Goal: Find specific page/section: Find specific page/section

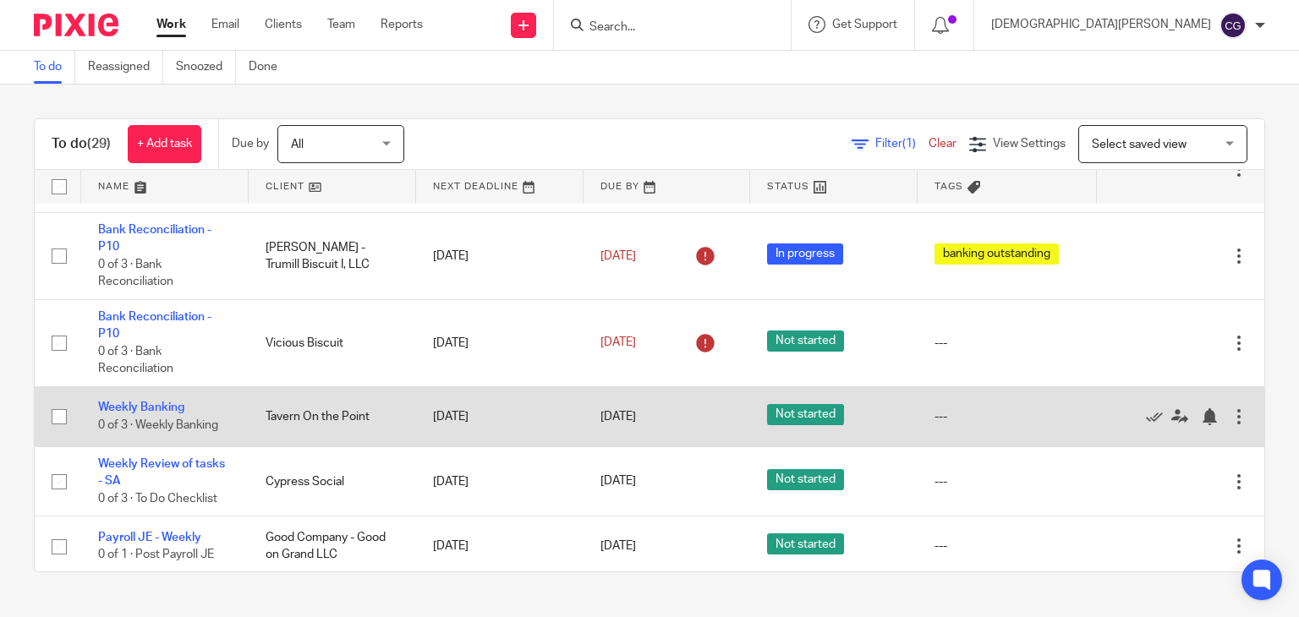
scroll to position [507, 0]
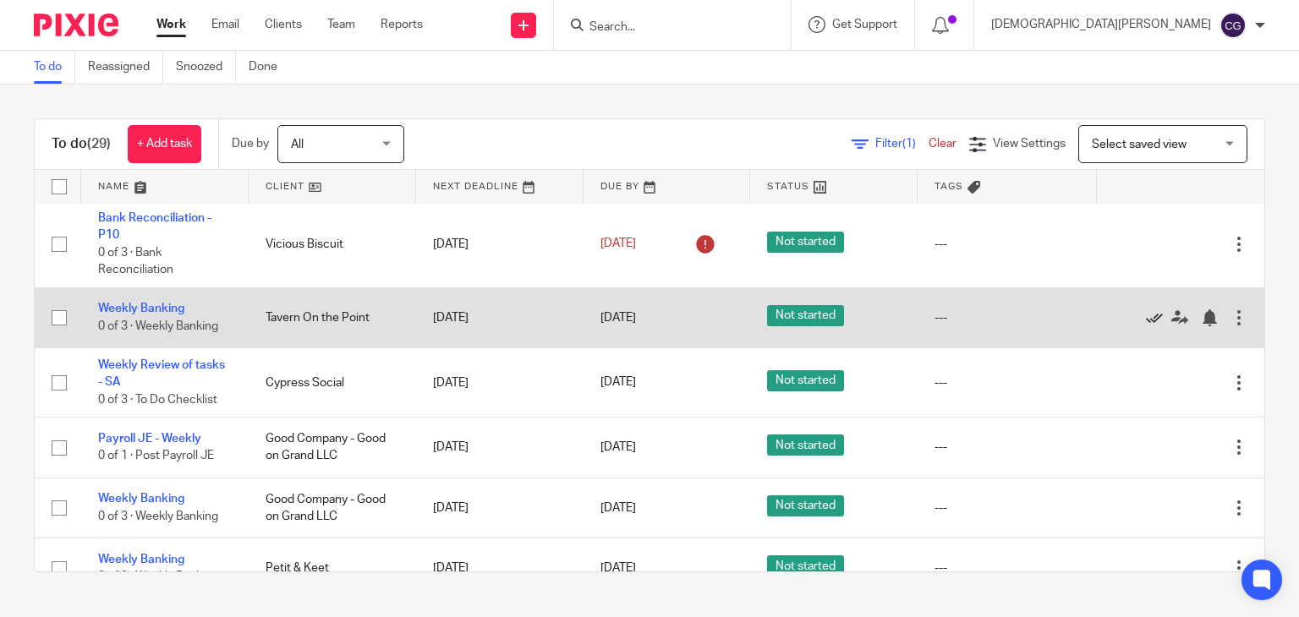
click at [1146, 326] on icon at bounding box center [1154, 318] width 17 height 17
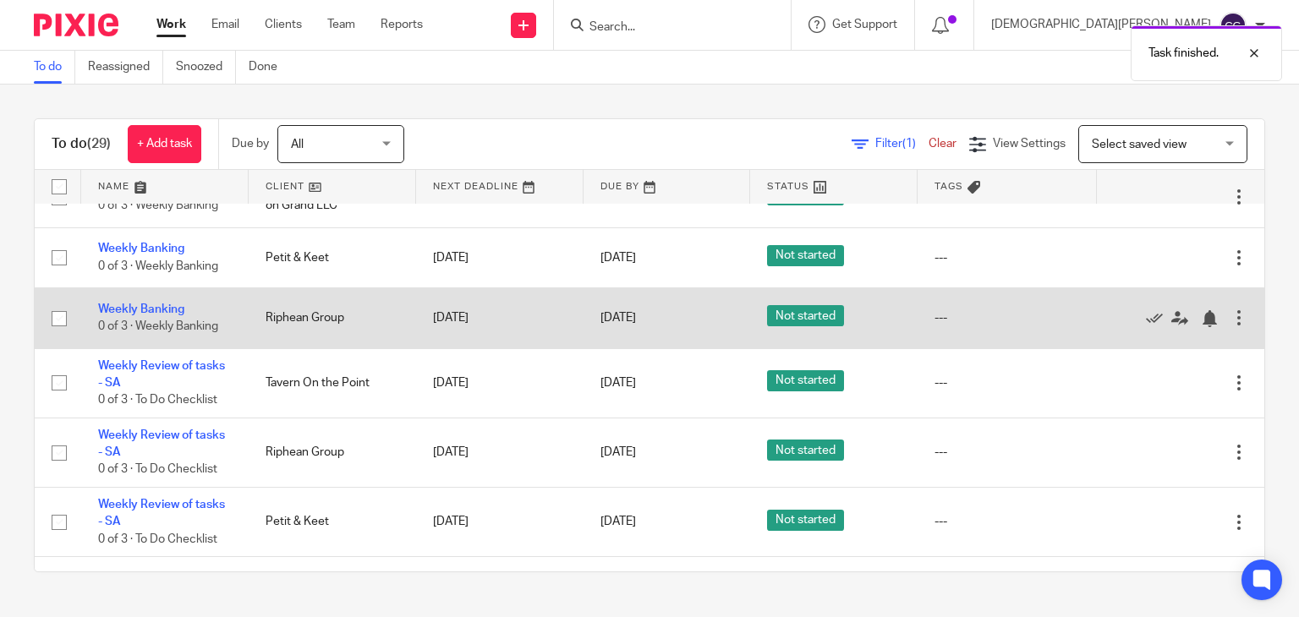
scroll to position [761, 0]
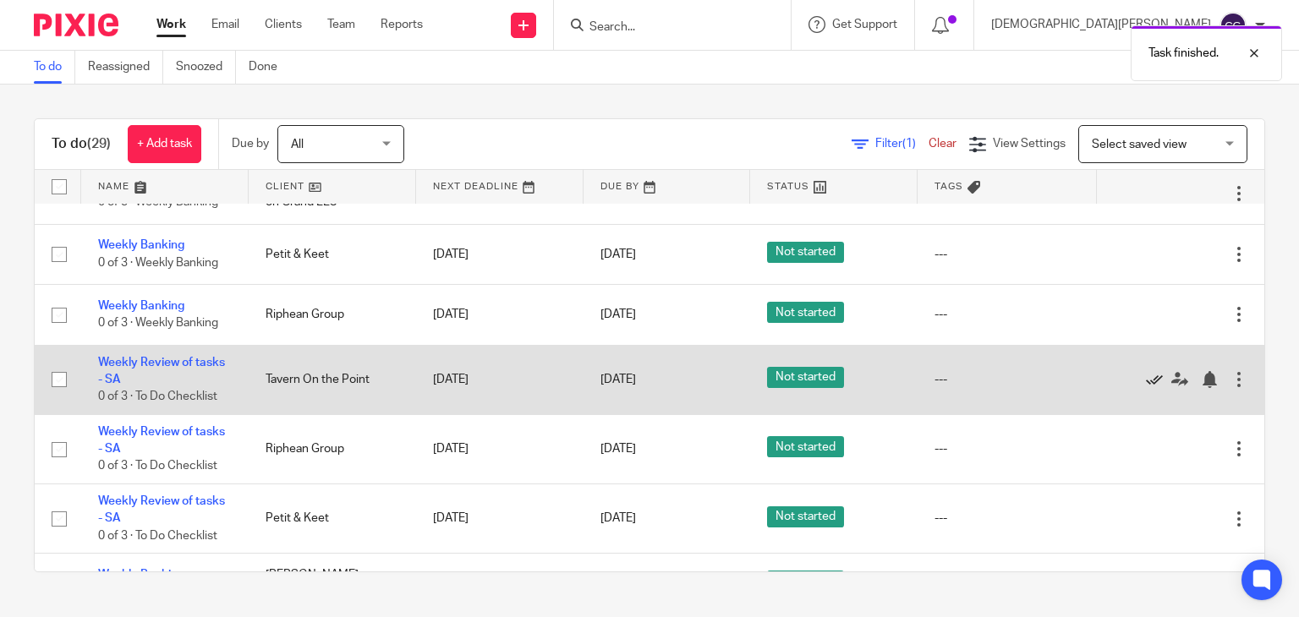
click at [1146, 388] on icon at bounding box center [1154, 379] width 17 height 17
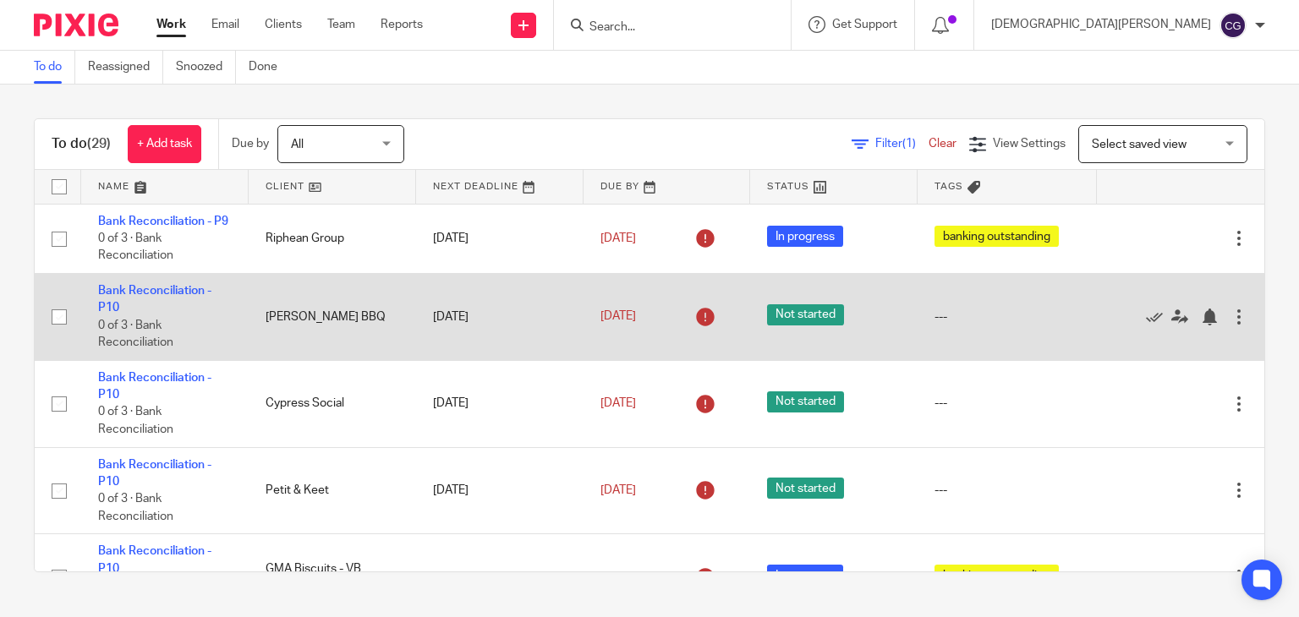
scroll to position [0, 0]
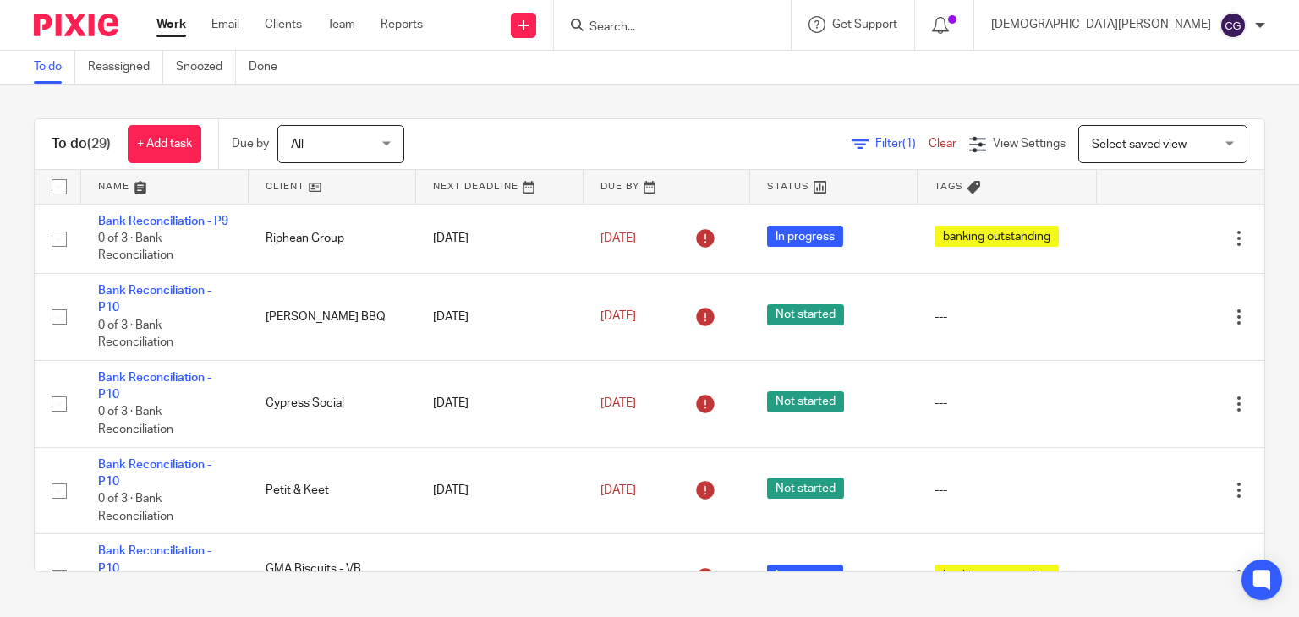
click at [174, 25] on link "Work" at bounding box center [171, 24] width 30 height 17
click at [160, 21] on link "Work" at bounding box center [171, 24] width 30 height 17
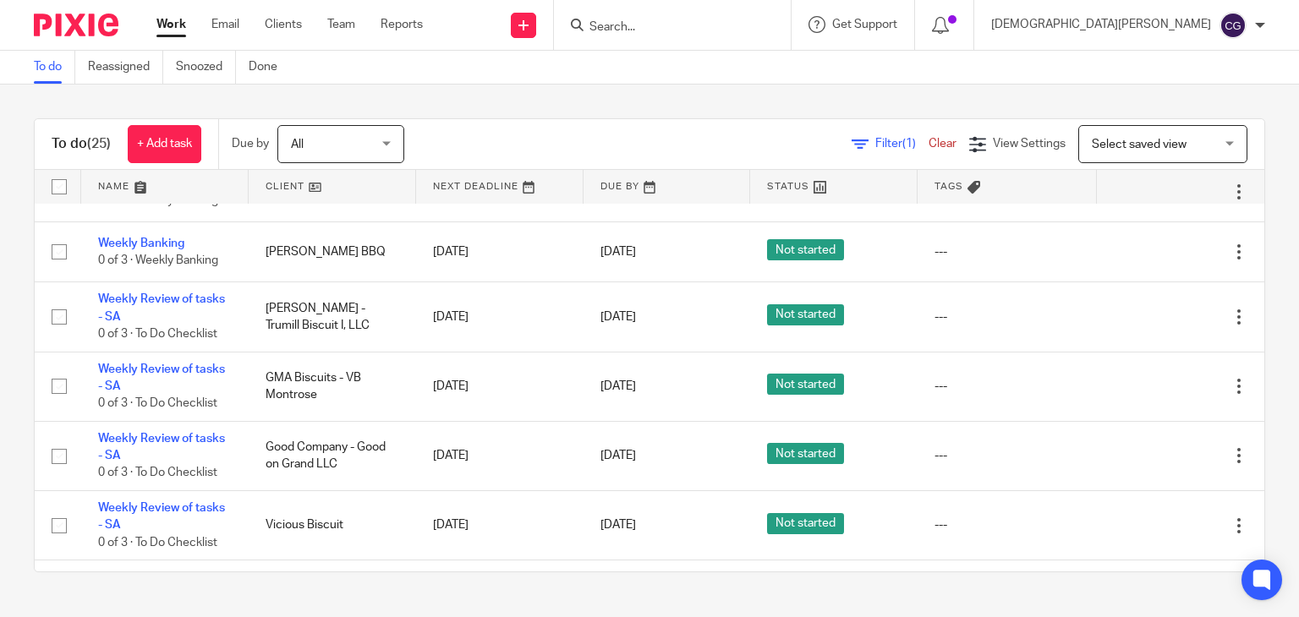
scroll to position [1353, 0]
